Goal: Task Accomplishment & Management: Manage account settings

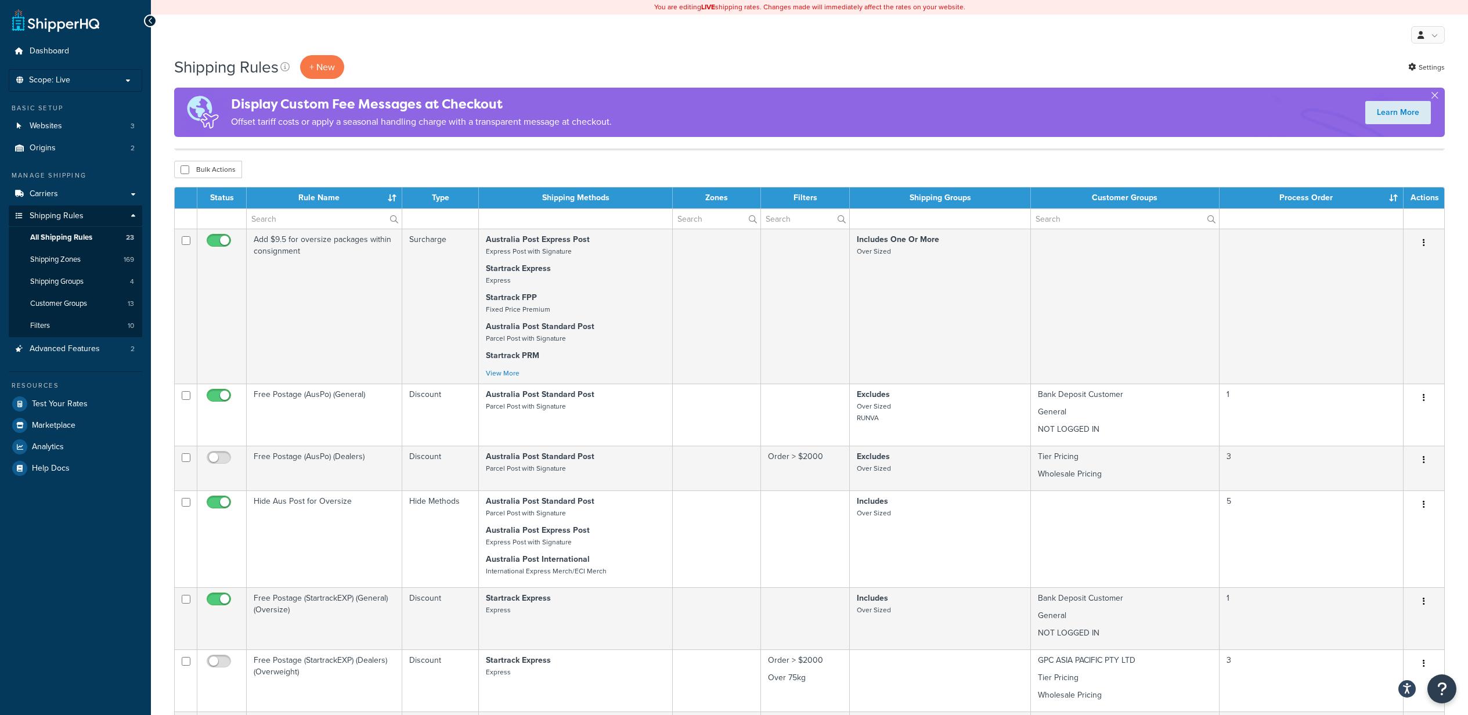
select select "1000"
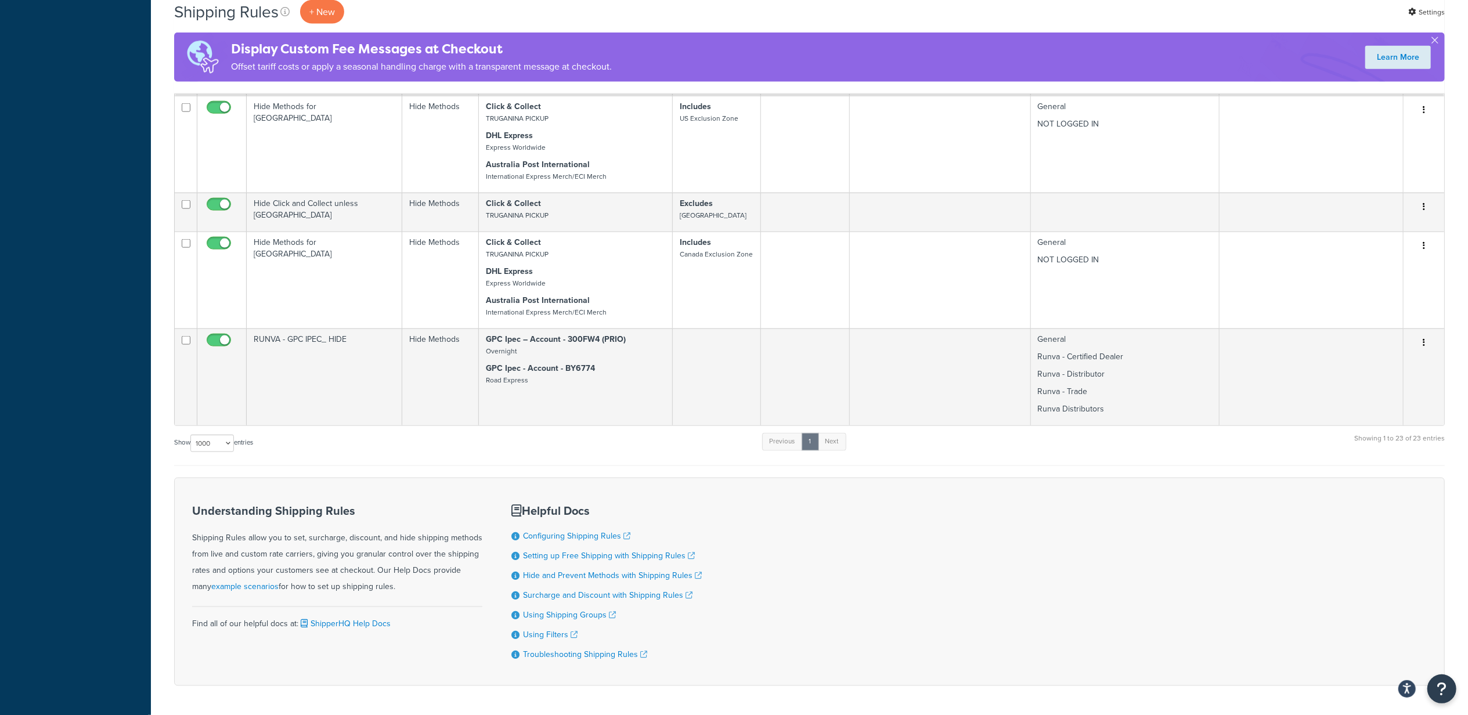
scroll to position [1516, 0]
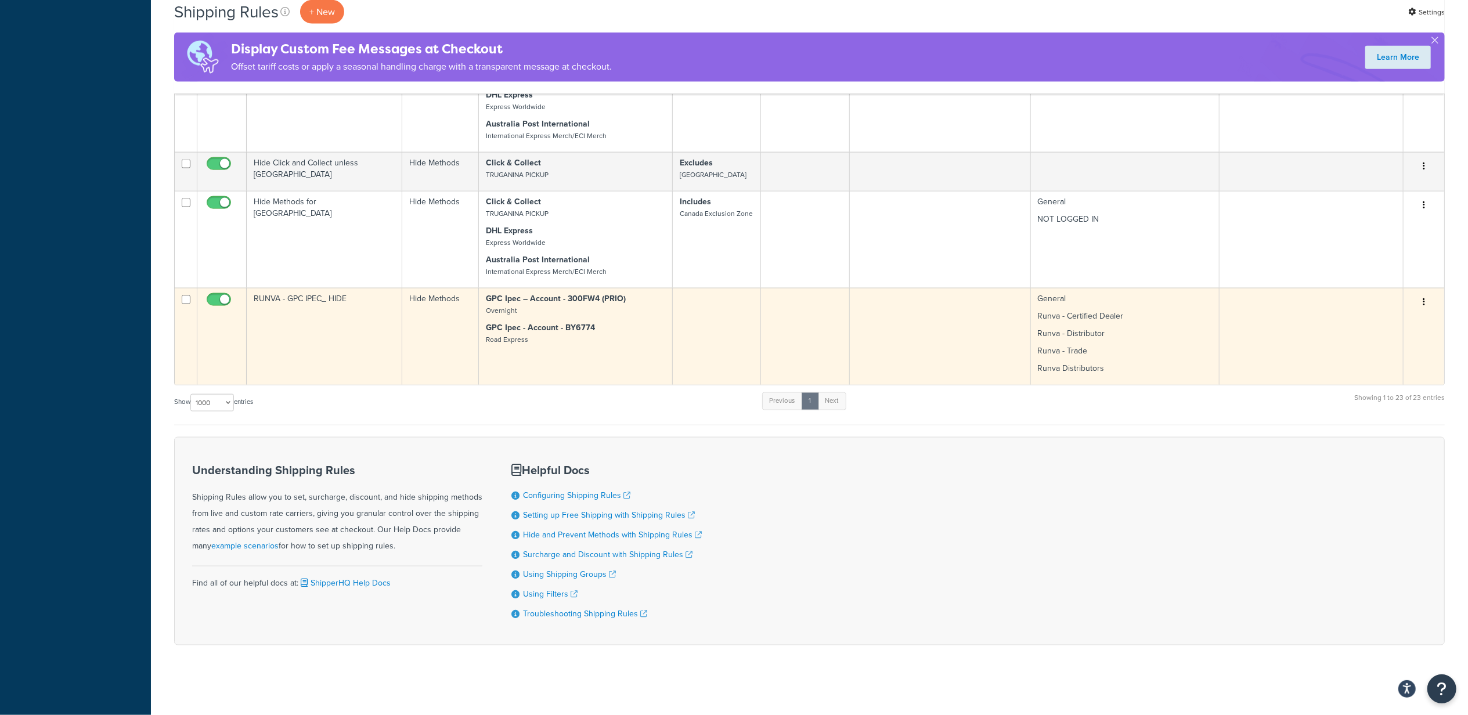
click at [1426, 298] on button "button" at bounding box center [1423, 302] width 16 height 19
click at [1394, 321] on link "Edit" at bounding box center [1385, 324] width 92 height 24
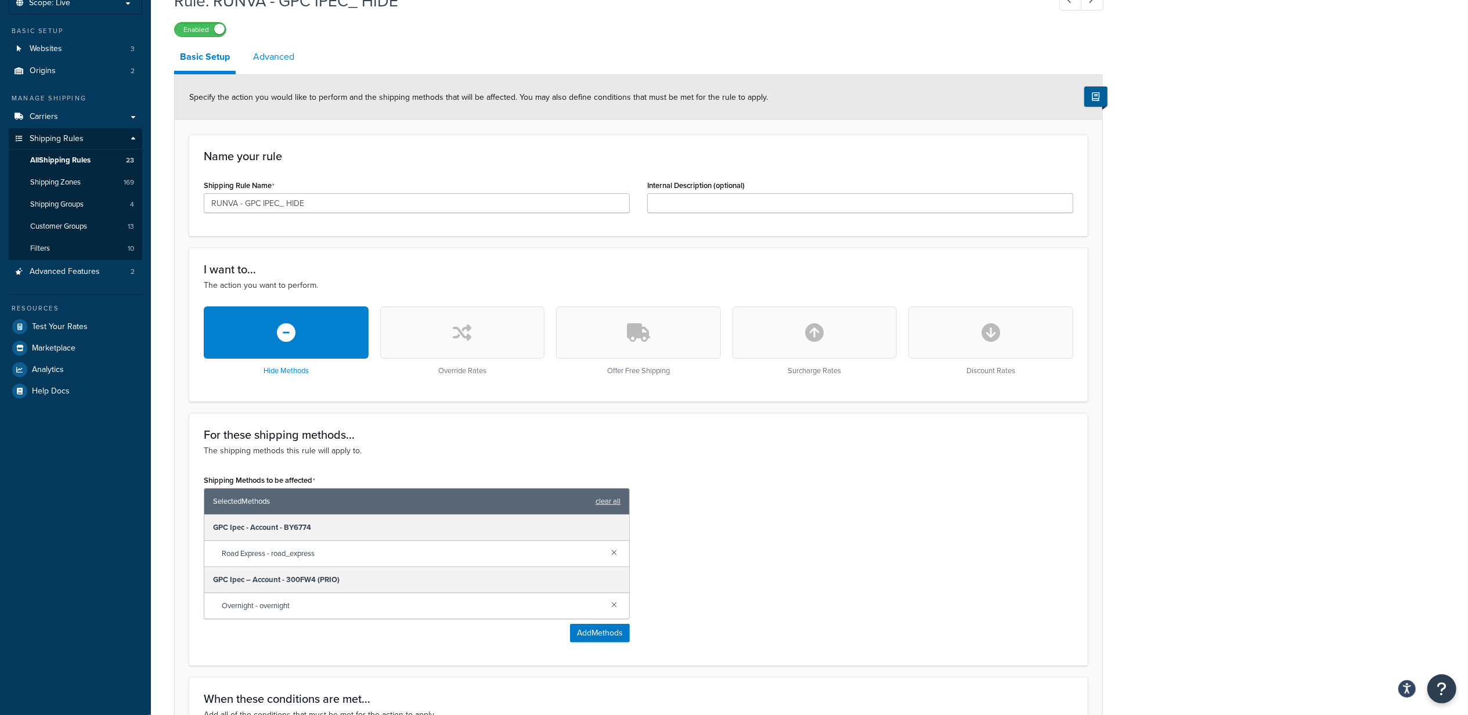
click at [274, 57] on link "Advanced" at bounding box center [273, 57] width 53 height 28
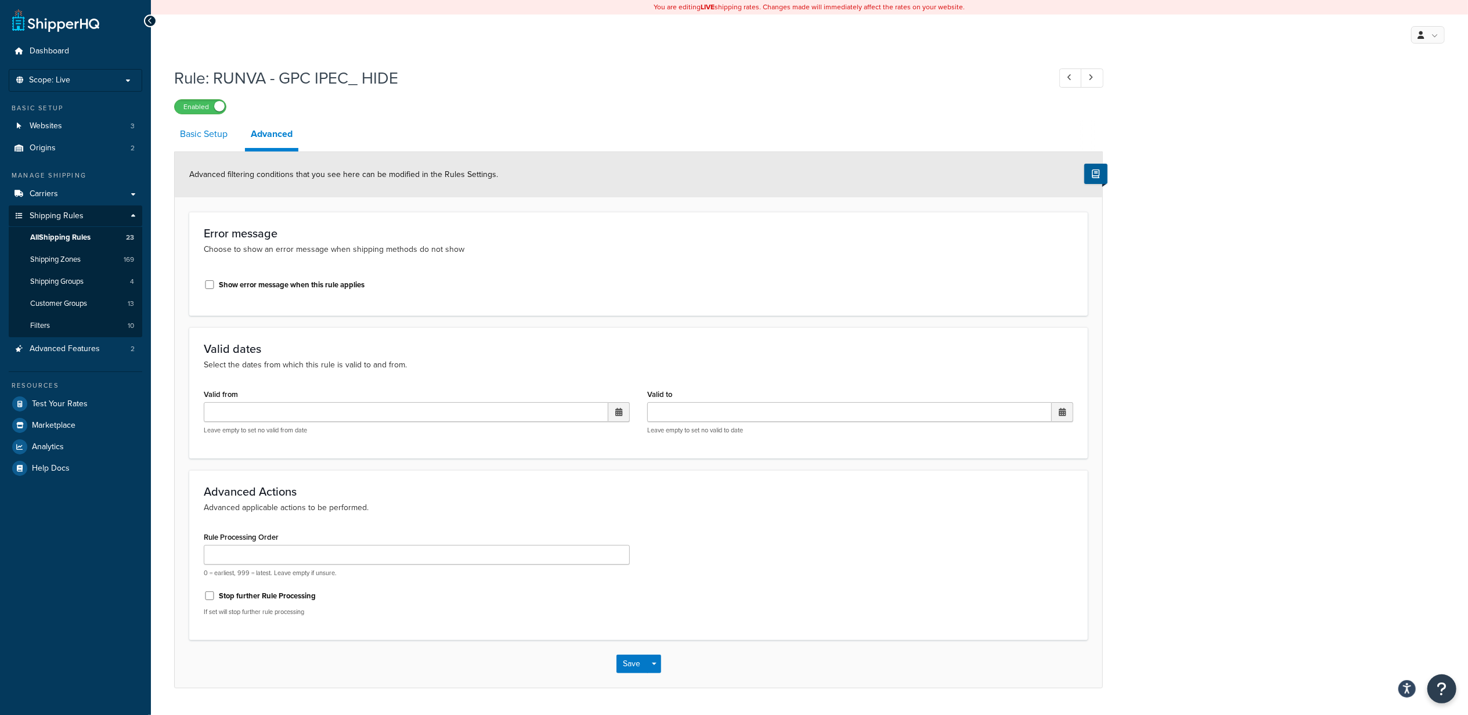
click at [212, 133] on link "Basic Setup" at bounding box center [203, 134] width 59 height 28
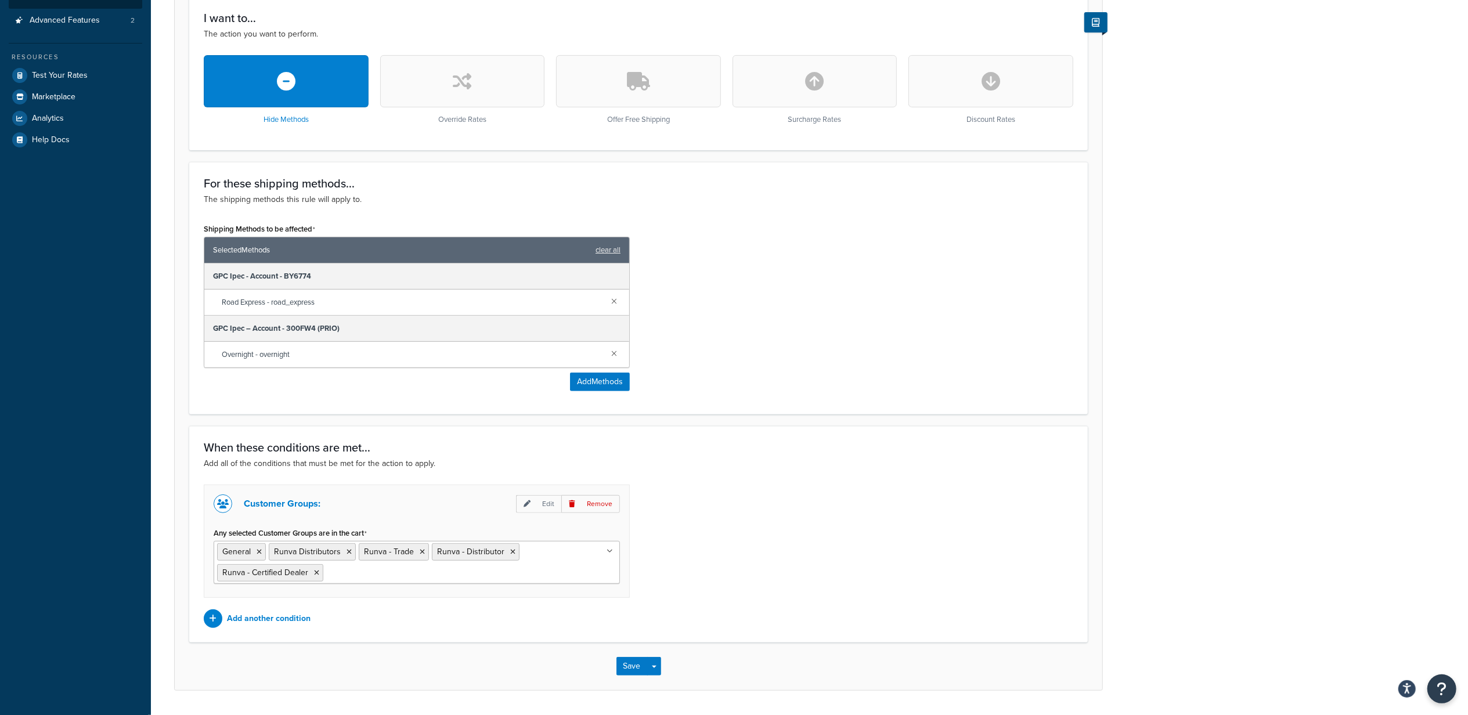
scroll to position [367, 0]
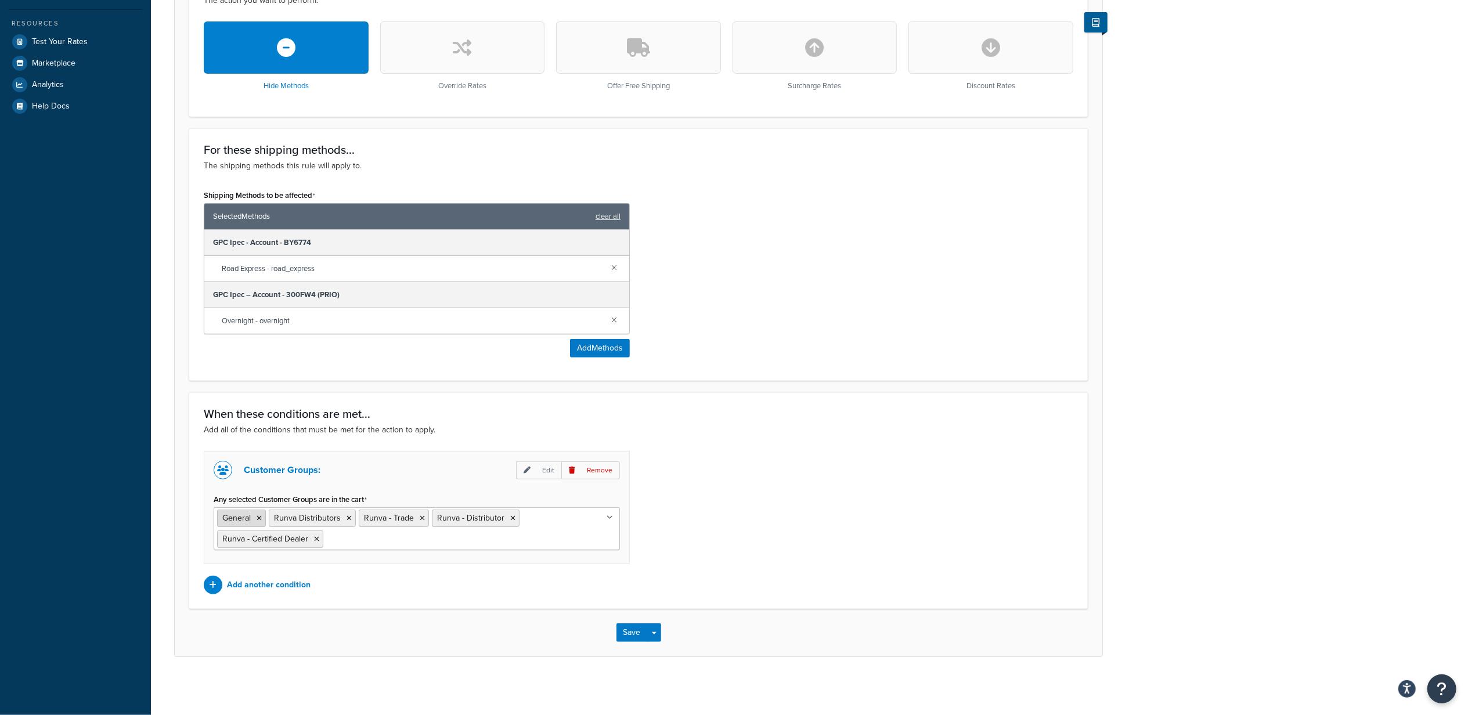
click at [261, 516] on icon at bounding box center [259, 518] width 5 height 7
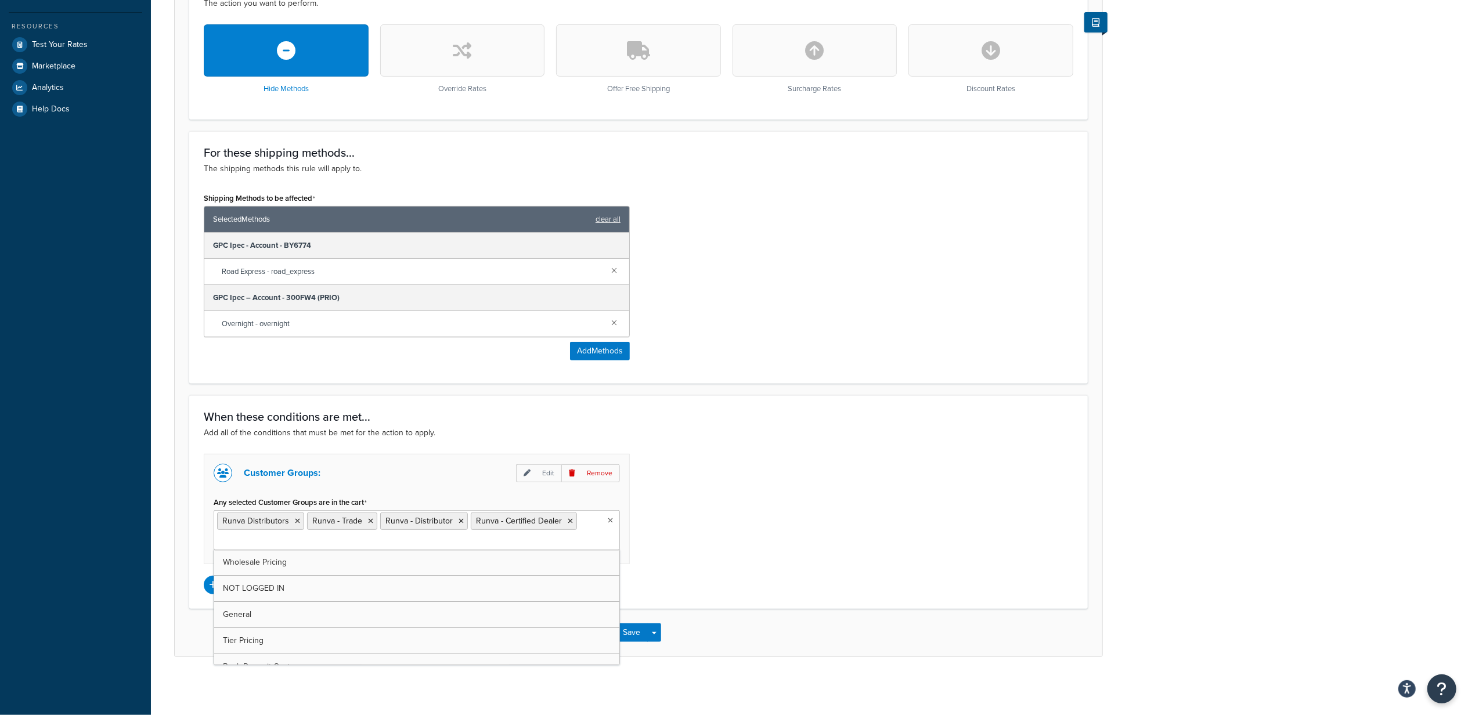
click at [751, 644] on div "Save Save Dropdown Save and Edit Save and Duplicate Save and Create New" at bounding box center [638, 633] width 927 height 48
click at [632, 631] on button "Save" at bounding box center [631, 632] width 31 height 19
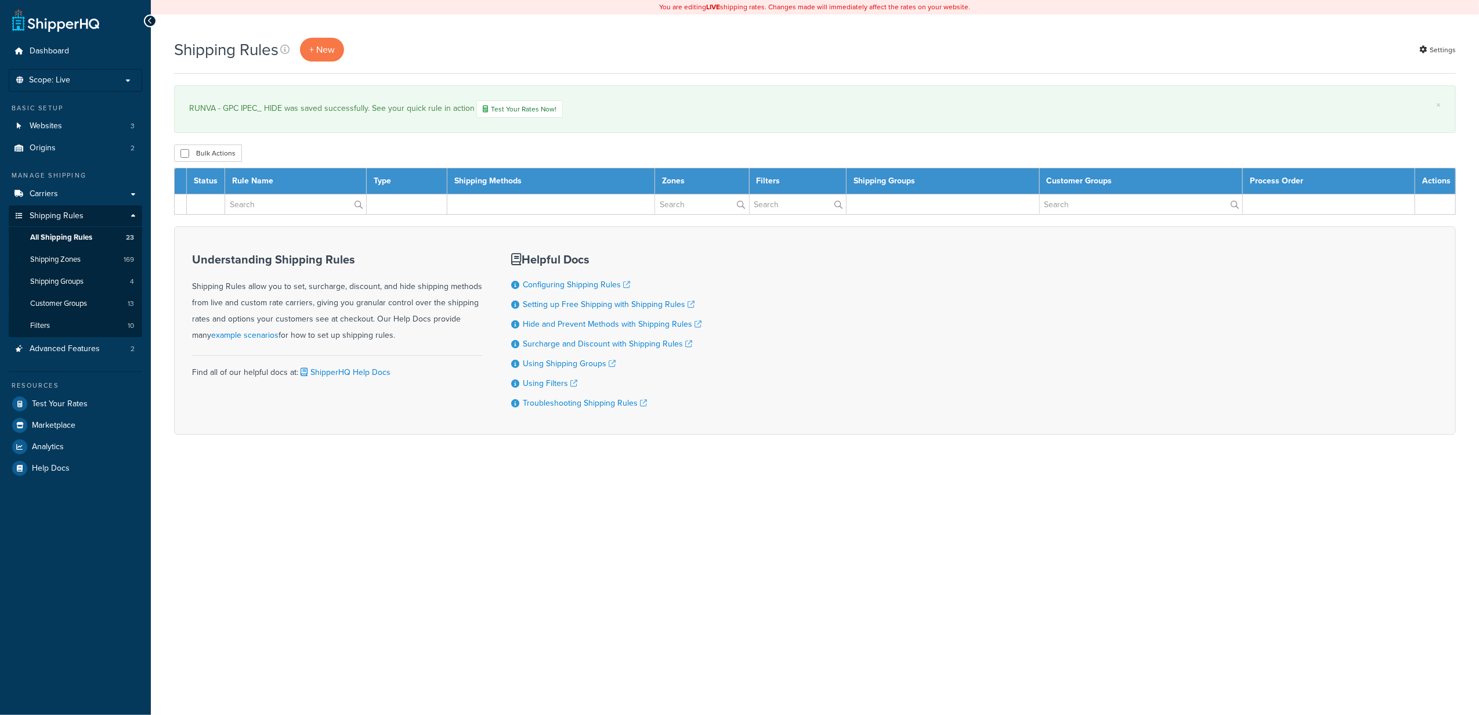
select select "1000"
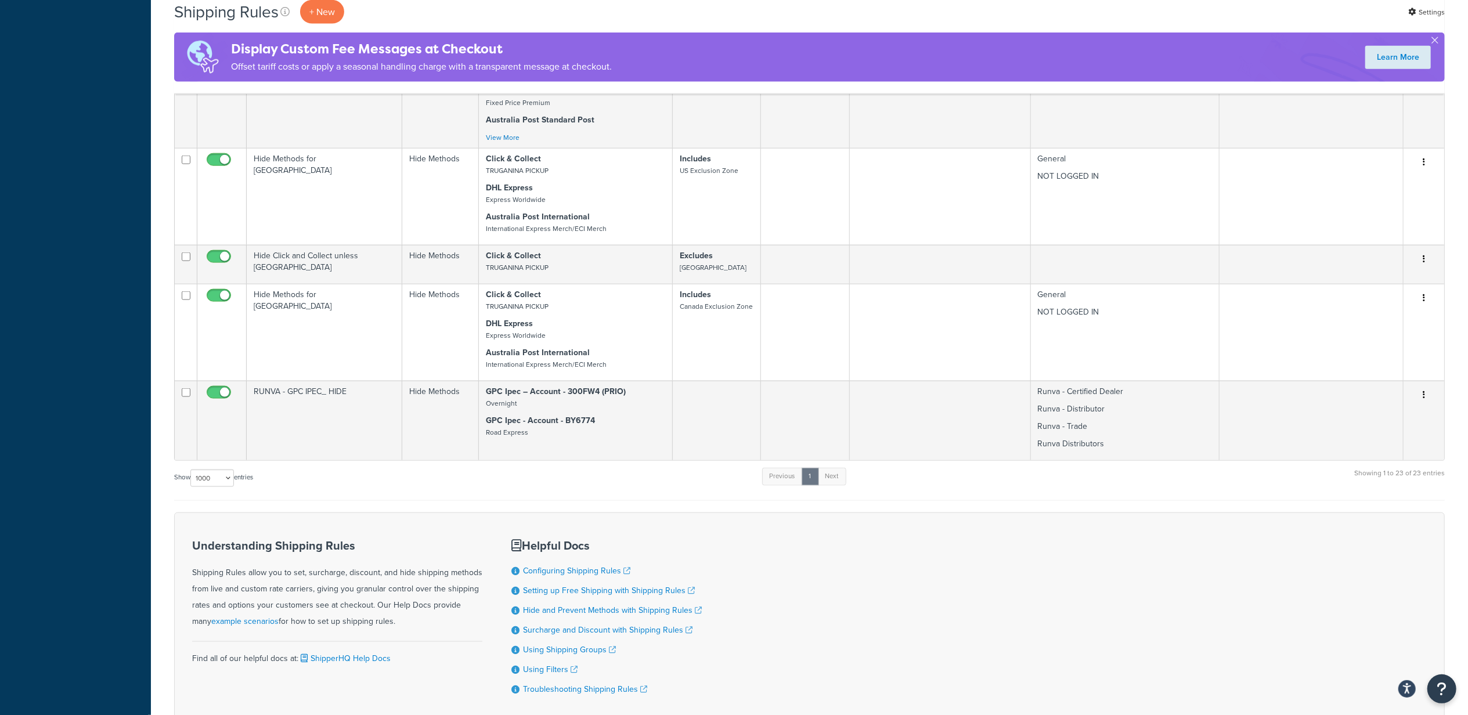
scroll to position [1559, 0]
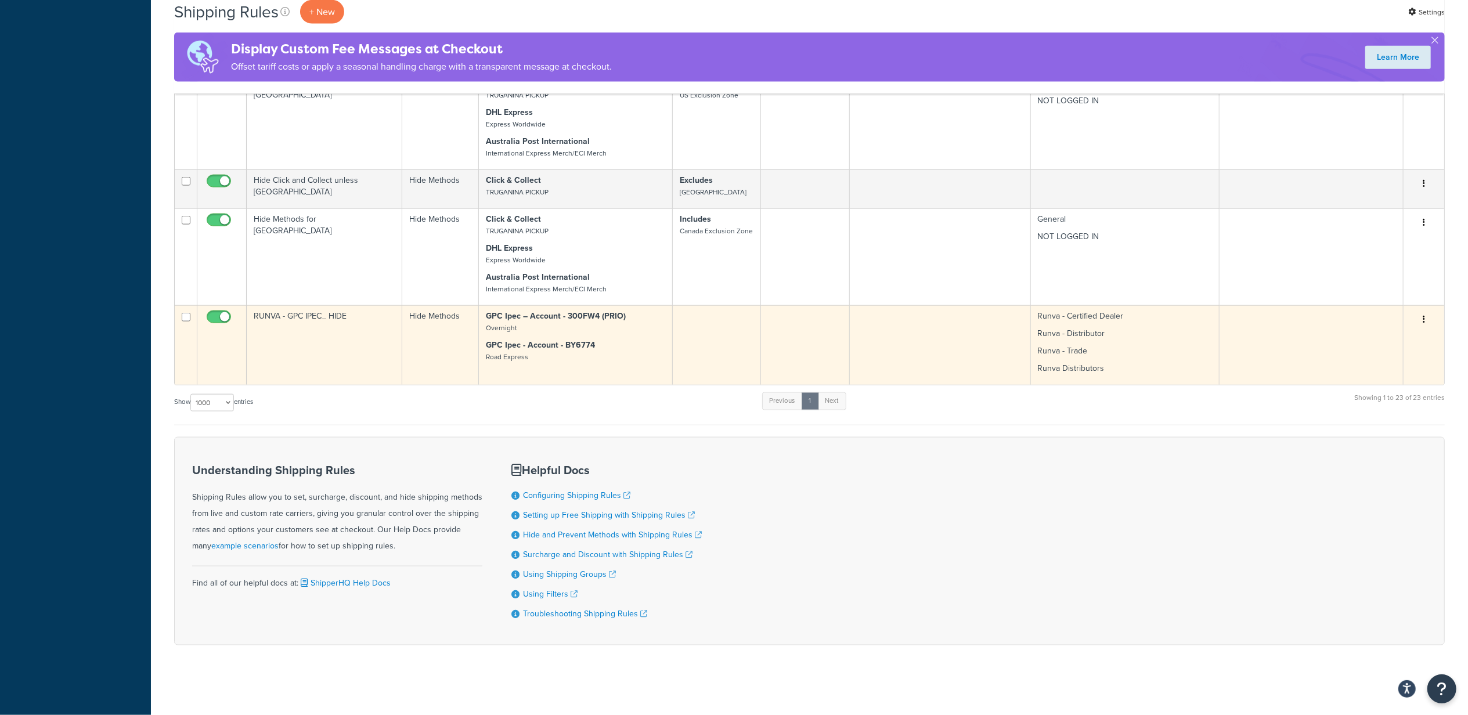
click at [1428, 318] on button "button" at bounding box center [1423, 319] width 16 height 19
click at [1390, 337] on link "Edit" at bounding box center [1385, 342] width 92 height 24
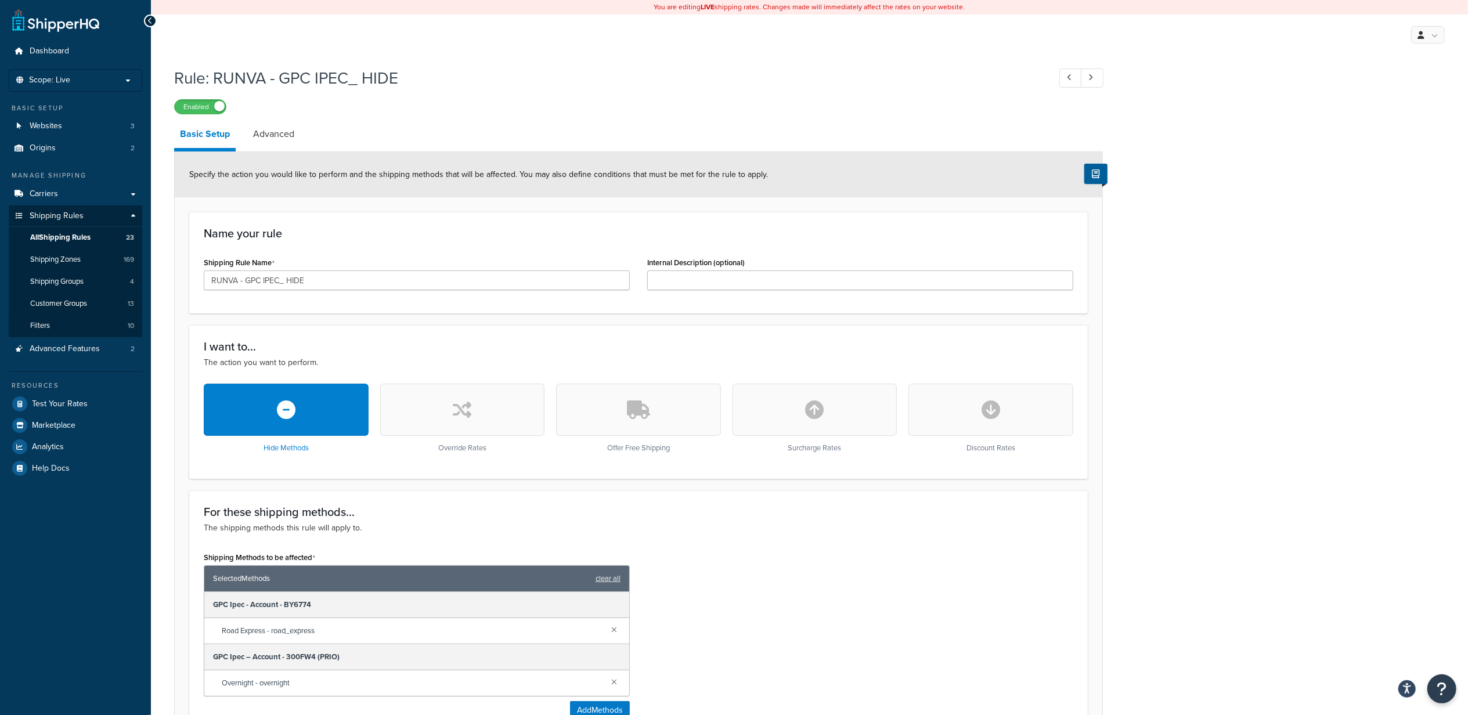
scroll to position [309, 0]
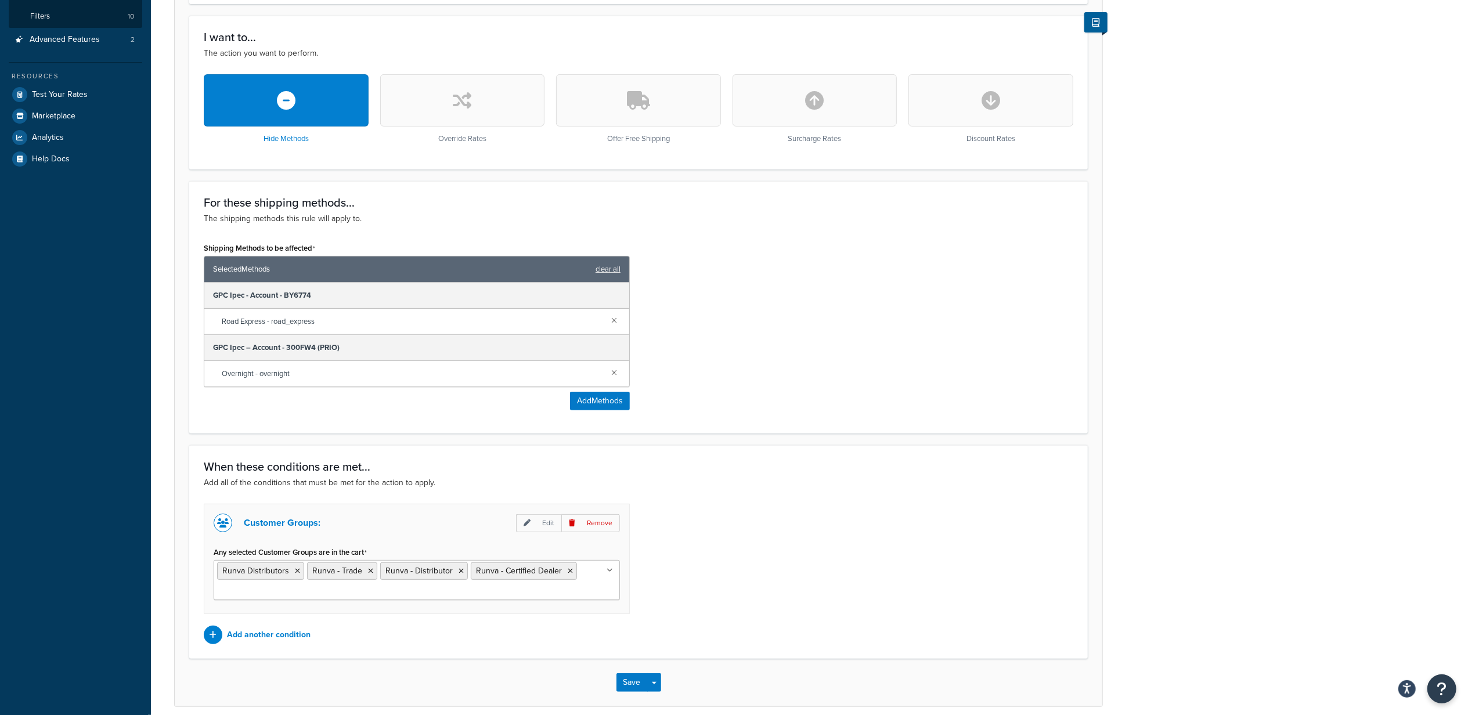
click at [590, 583] on ul "Runva Distributors Runva - Trade Runva - Distributor Runva - Certified Dealer" at bounding box center [417, 580] width 406 height 40
click at [729, 625] on div "Customer Groups: Edit Remove Any selected Customer Groups are in the cart Gener…" at bounding box center [638, 575] width 887 height 143
click at [627, 688] on button "Save" at bounding box center [631, 685] width 31 height 19
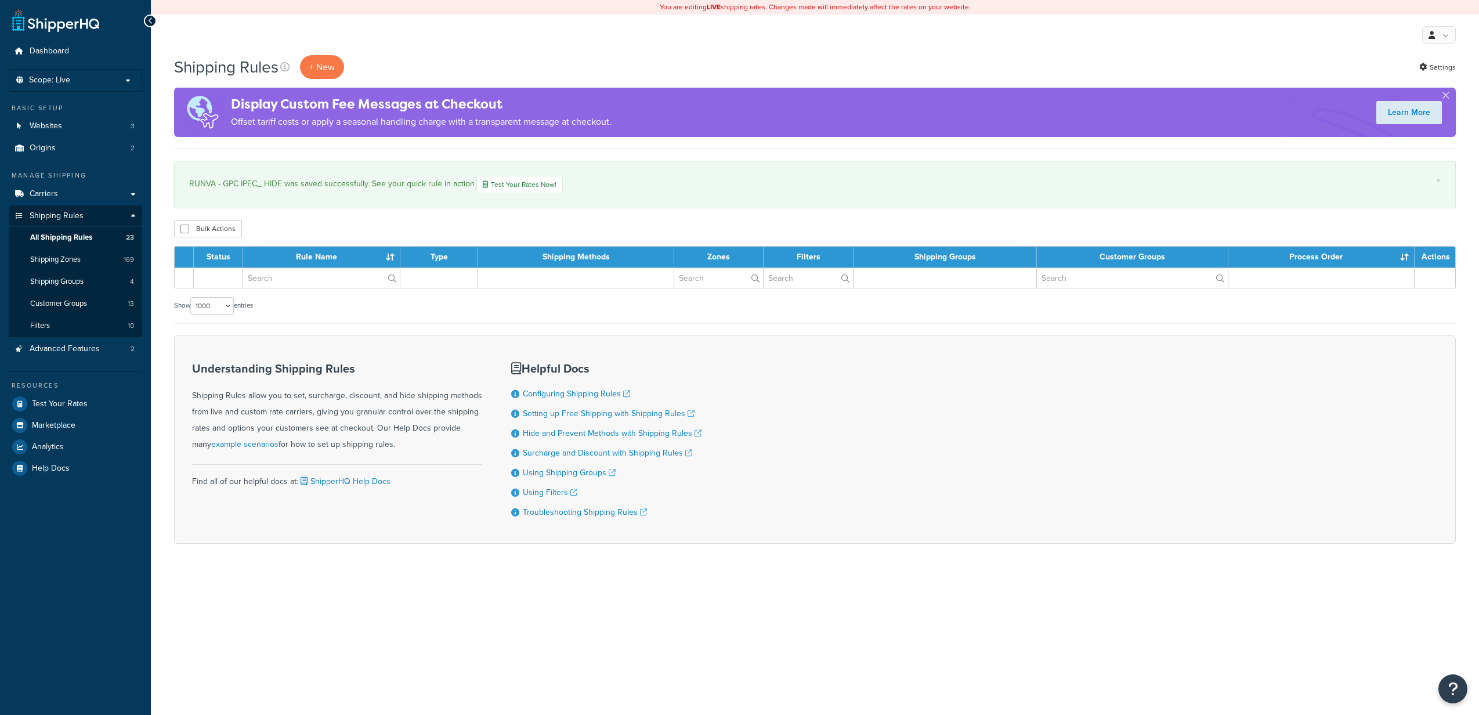
select select "1000"
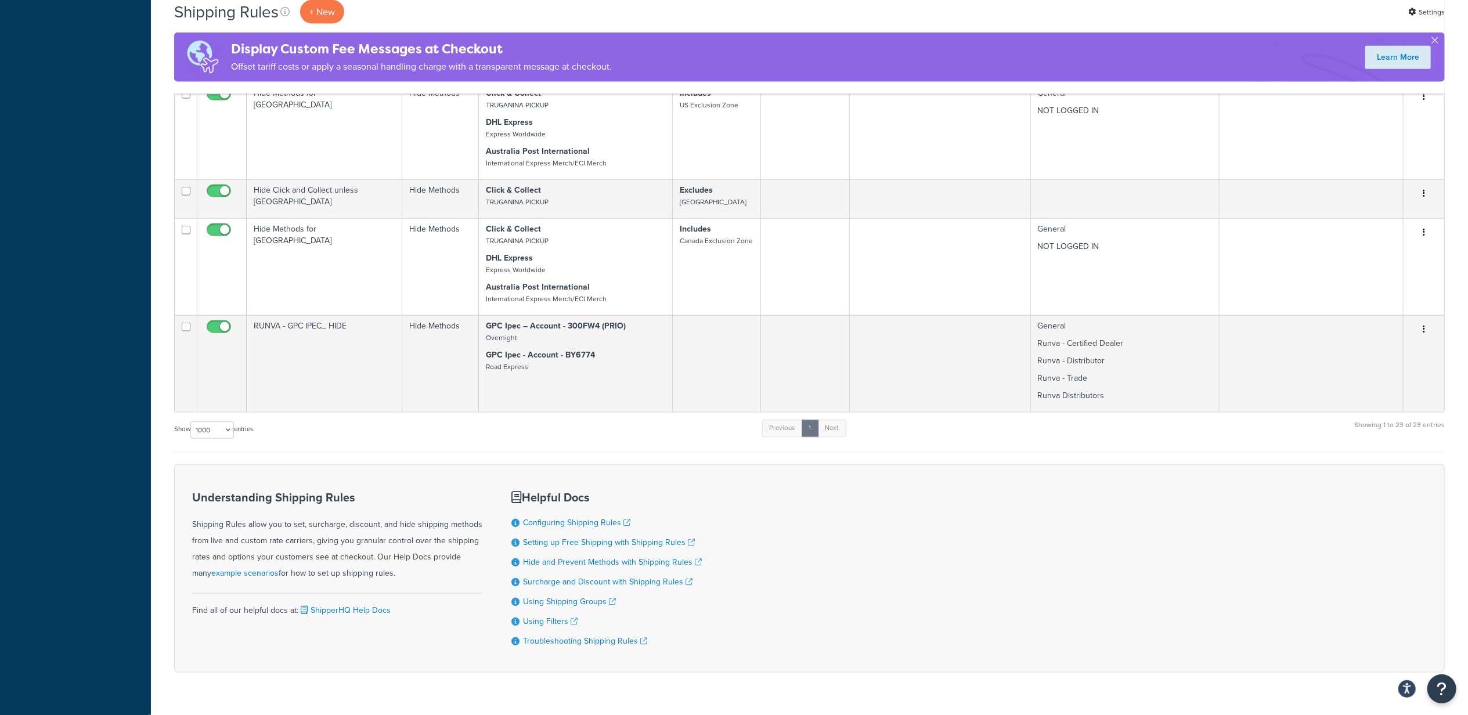
scroll to position [1547, 0]
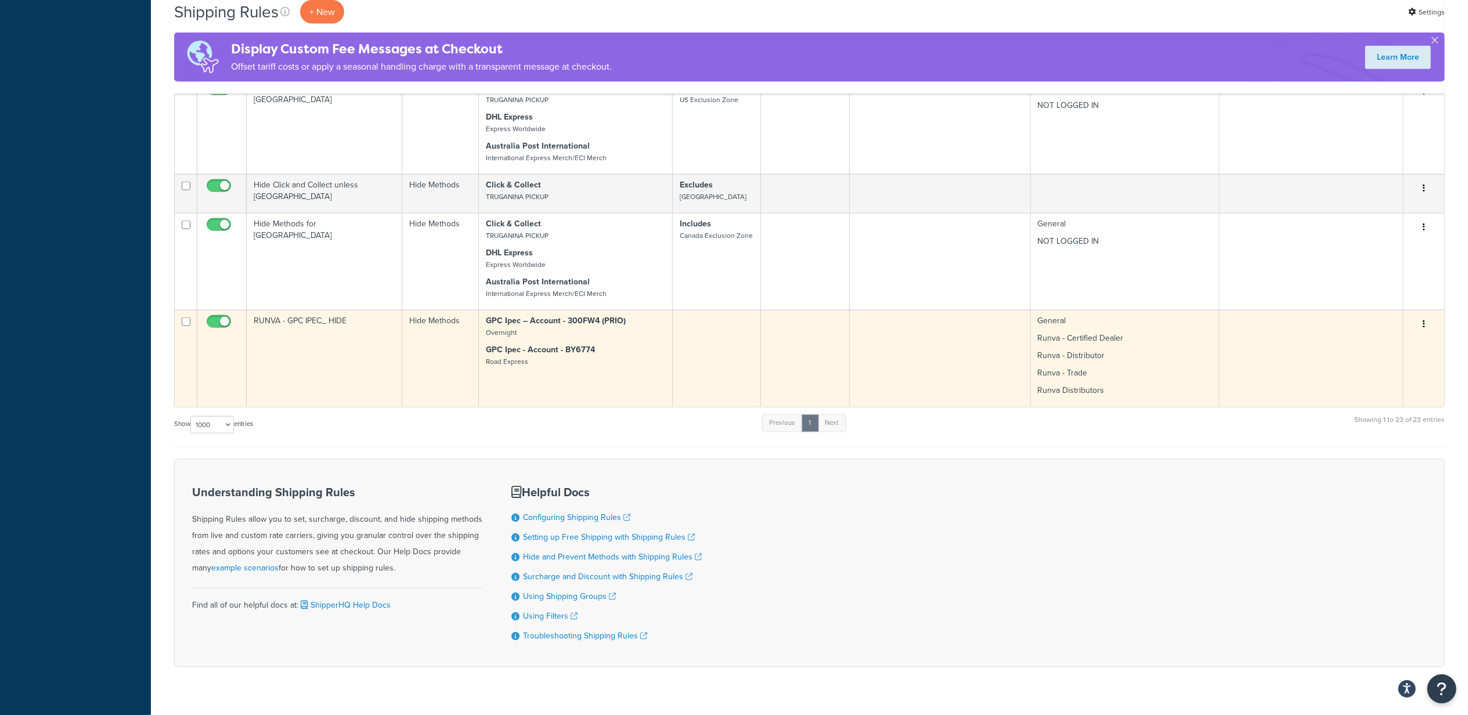
click at [439, 357] on td "Hide Methods" at bounding box center [440, 358] width 77 height 97
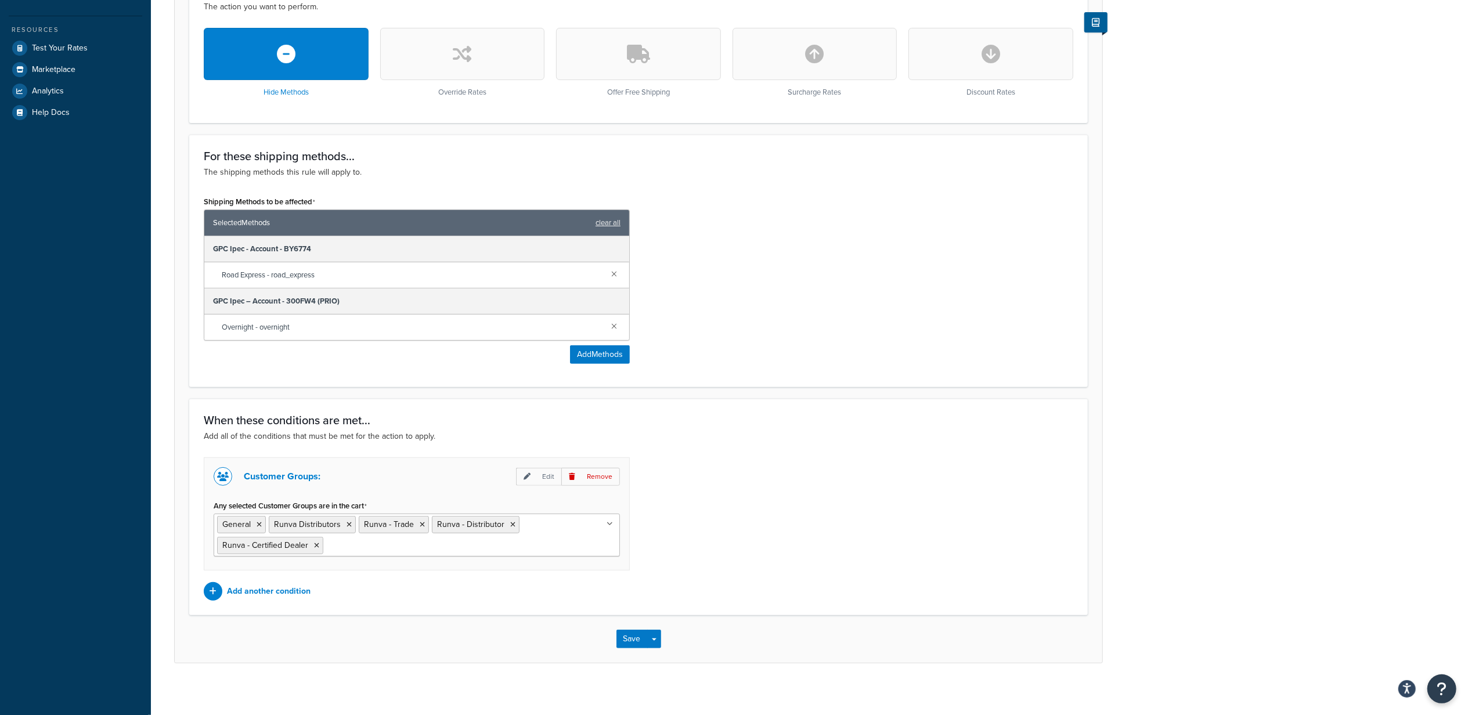
scroll to position [367, 0]
